Goal: Communication & Community: Answer question/provide support

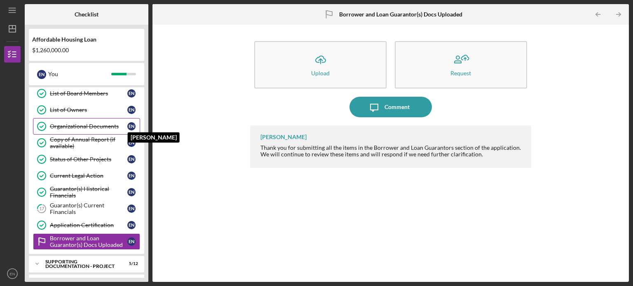
scroll to position [204, 0]
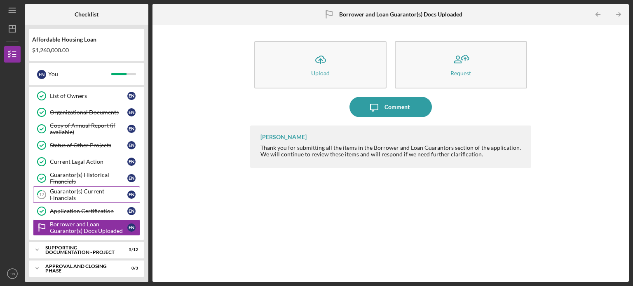
click at [77, 193] on div "Guarantor(s) Current Financials" at bounding box center [88, 194] width 77 height 13
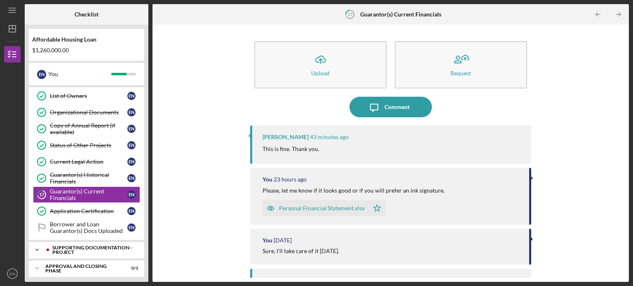
click at [99, 248] on div "Supporting Documentation - Project" at bounding box center [93, 250] width 82 height 9
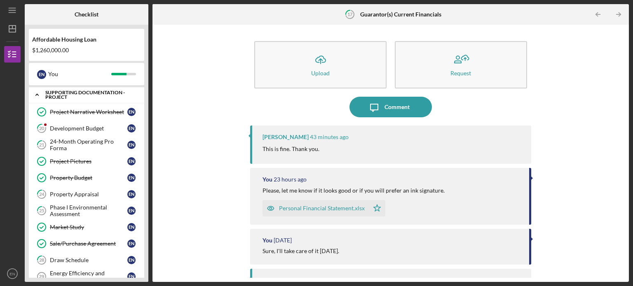
scroll to position [368, 0]
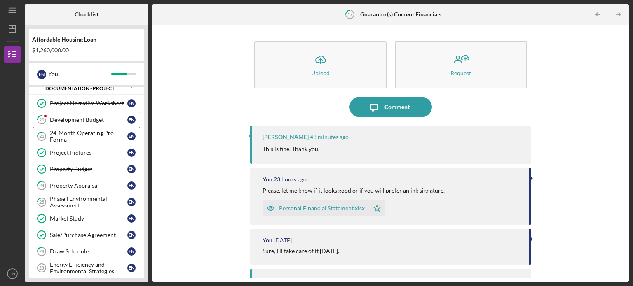
click at [74, 117] on div "Development Budget" at bounding box center [88, 120] width 77 height 7
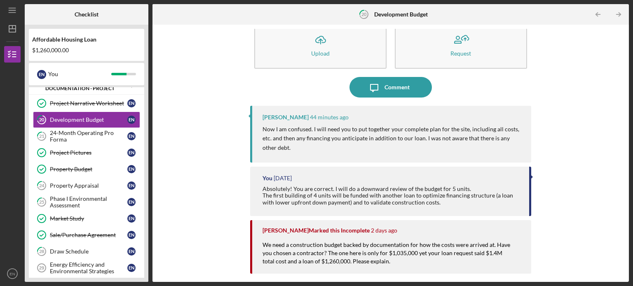
scroll to position [20, 0]
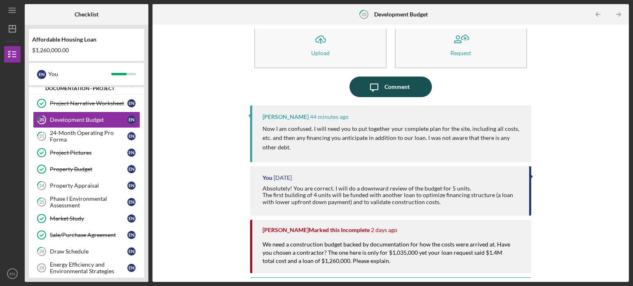
click at [382, 87] on icon "Icon/Message" at bounding box center [374, 87] width 21 height 21
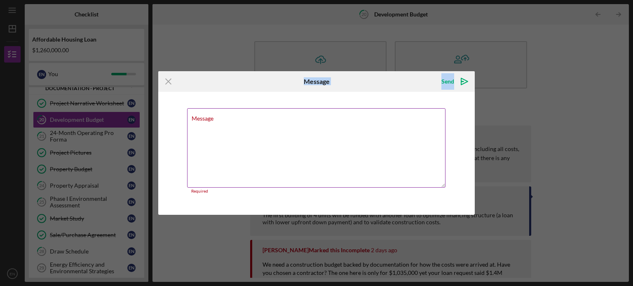
drag, startPoint x: 169, startPoint y: 82, endPoint x: 326, endPoint y: 125, distance: 163.4
click at [326, 125] on form "Icon/Menu Close Message Send Icon/icon-invite-send Message Required Cancel Send…" at bounding box center [316, 143] width 316 height 144
click at [165, 81] on icon "Icon/Menu Close" at bounding box center [168, 81] width 21 height 21
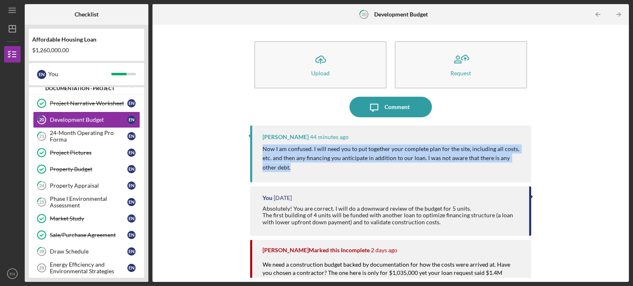
drag, startPoint x: 275, startPoint y: 170, endPoint x: 258, endPoint y: 149, distance: 27.2
click at [258, 149] on div "[PERSON_NAME] 44 minutes ago Now I am confused. I will need you to put together…" at bounding box center [390, 154] width 281 height 57
copy p "Now I am confused. I will need you to put together your complete plan for the s…"
click at [370, 105] on icon "Icon/Message" at bounding box center [374, 107] width 21 height 21
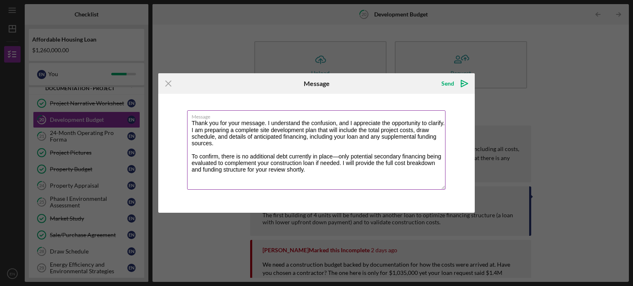
click at [340, 156] on textarea "Thank you for your message. I understand the confusion, and I appreciate the op…" at bounding box center [316, 150] width 258 height 80
click at [303, 170] on textarea "Thank you for your message. I understand the confusion, and I appreciate the op…" at bounding box center [316, 150] width 258 height 80
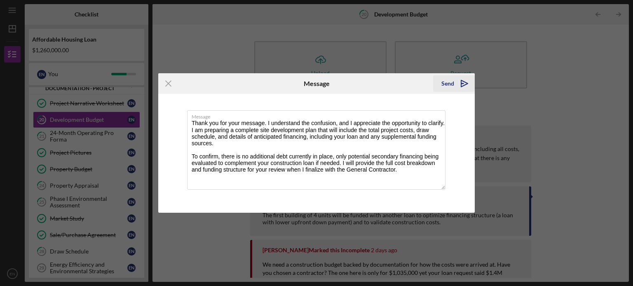
type textarea "Thank you for your message. I understand the confusion, and I appreciate the op…"
click at [466, 81] on icon "Icon/icon-invite-send" at bounding box center [464, 83] width 21 height 21
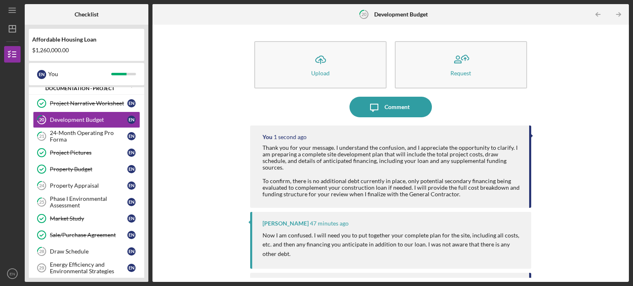
drag, startPoint x: 466, startPoint y: 81, endPoint x: 507, endPoint y: 92, distance: 41.8
click at [507, 92] on div "Icon/Upload Upload Request" at bounding box center [390, 65] width 281 height 56
